Goal: Task Accomplishment & Management: Manage account settings

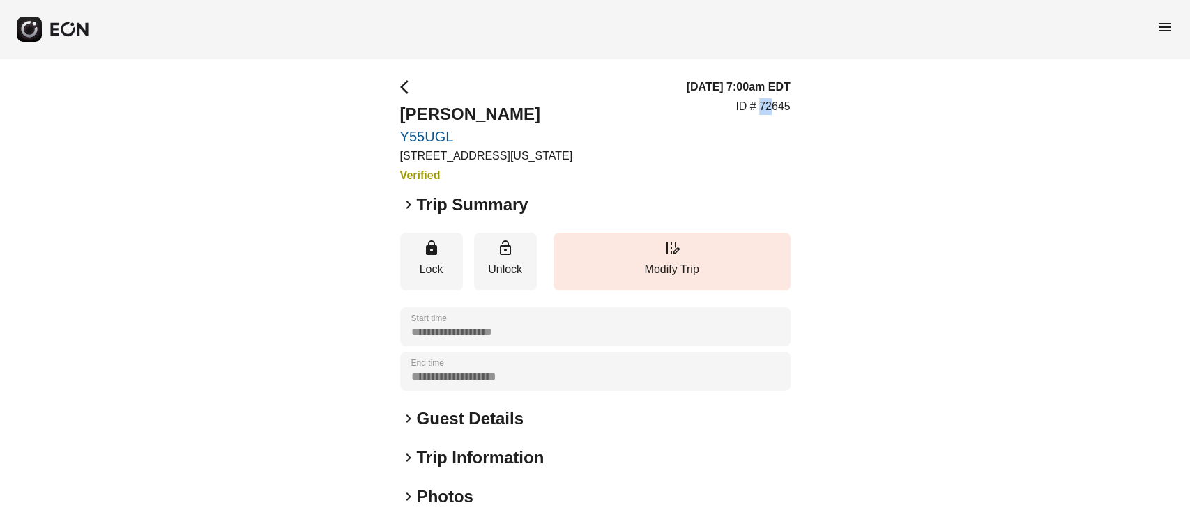
drag, startPoint x: 758, startPoint y: 107, endPoint x: 769, endPoint y: 107, distance: 11.2
click at [769, 107] on p "ID # 72645" at bounding box center [762, 106] width 54 height 17
click at [572, 160] on p "[STREET_ADDRESS][US_STATE]" at bounding box center [486, 156] width 172 height 17
